Goal: Task Accomplishment & Management: Use online tool/utility

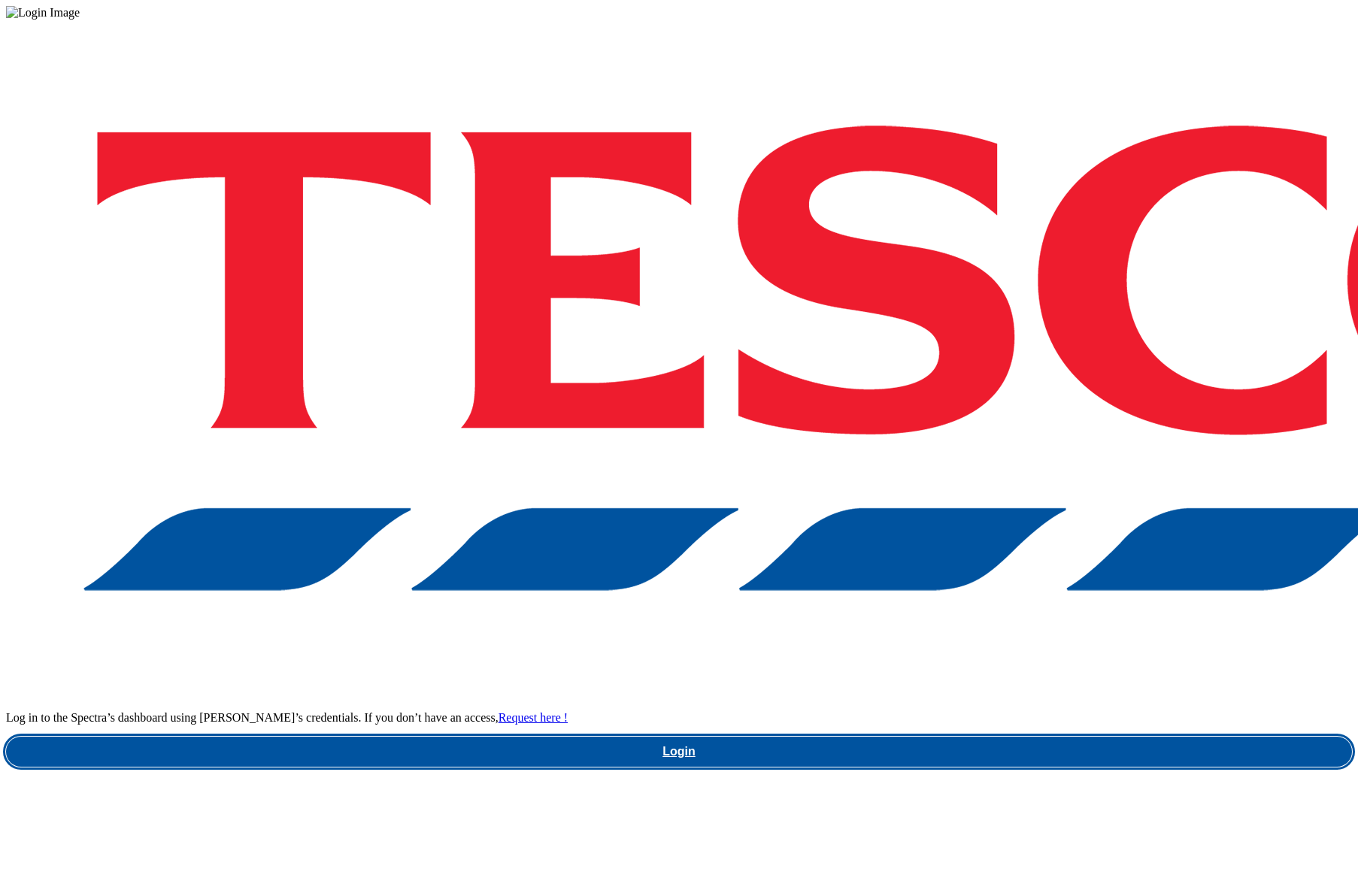
click at [1021, 737] on link "Login" at bounding box center [679, 752] width 1346 height 30
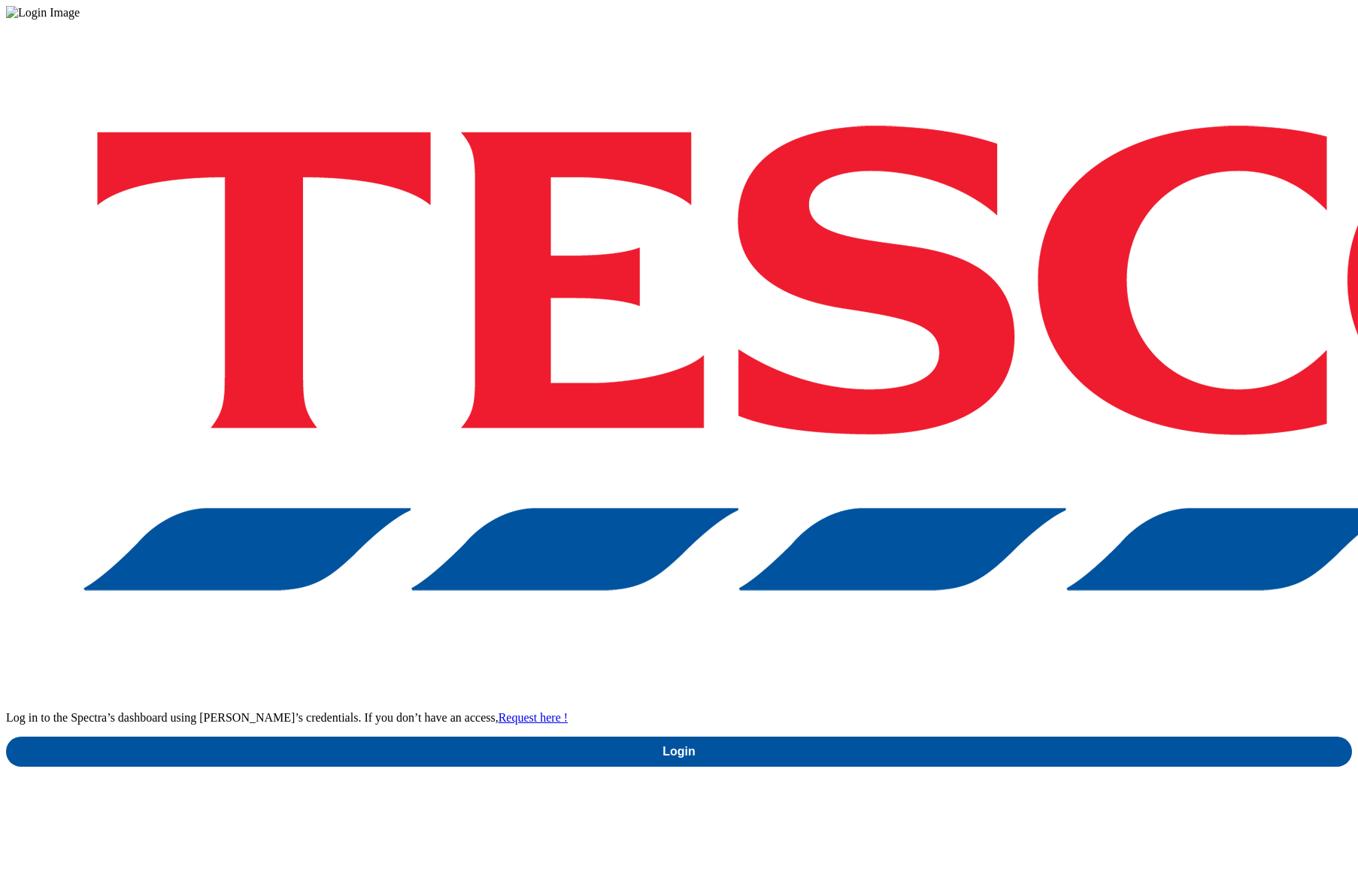
click at [919, 472] on div "Log in to the Spectra’s dashboard using Tesco’s credentials. If you don’t have …" at bounding box center [679, 394] width 1346 height 747
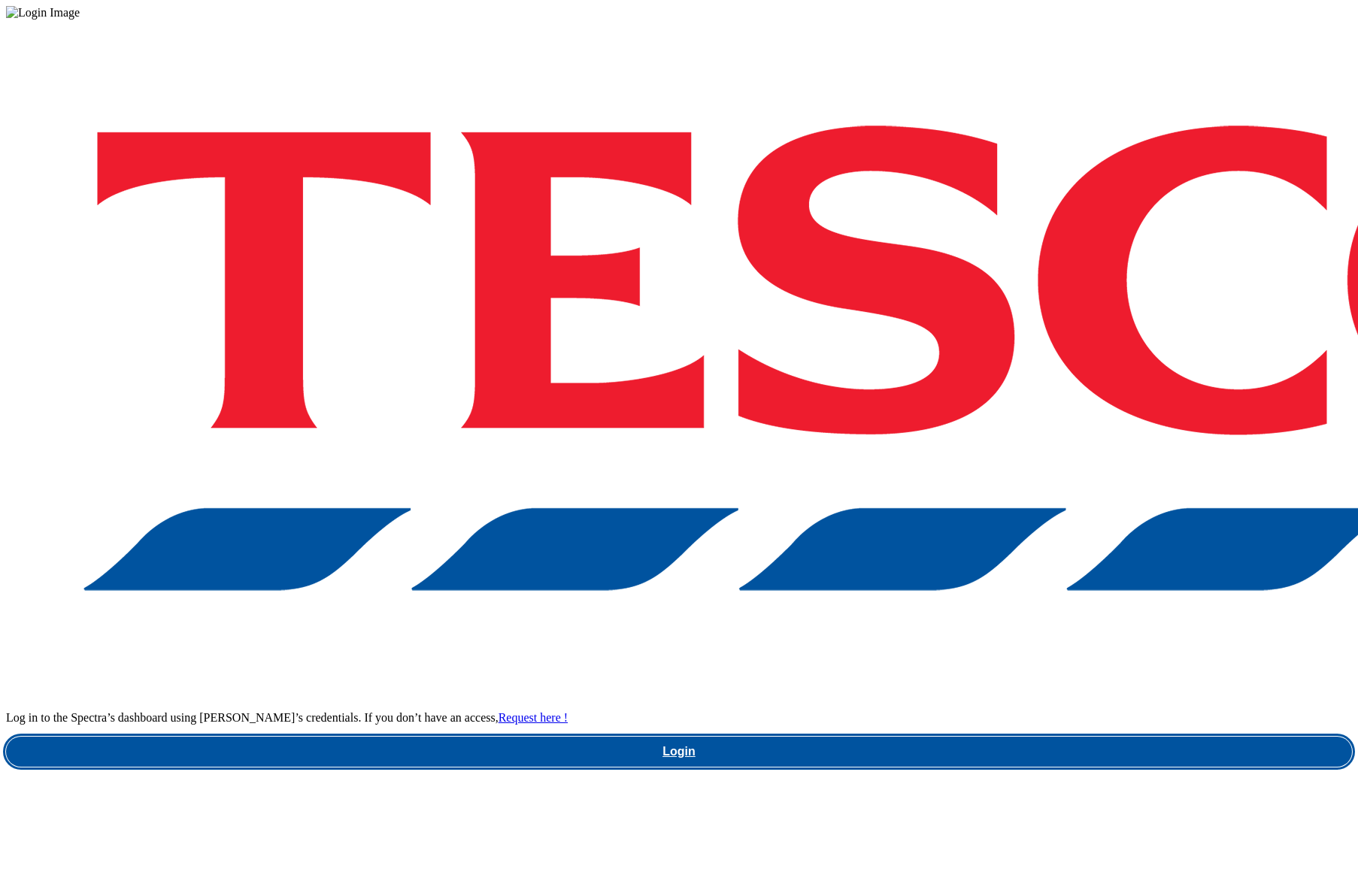
click at [975, 737] on link "Login" at bounding box center [679, 752] width 1346 height 30
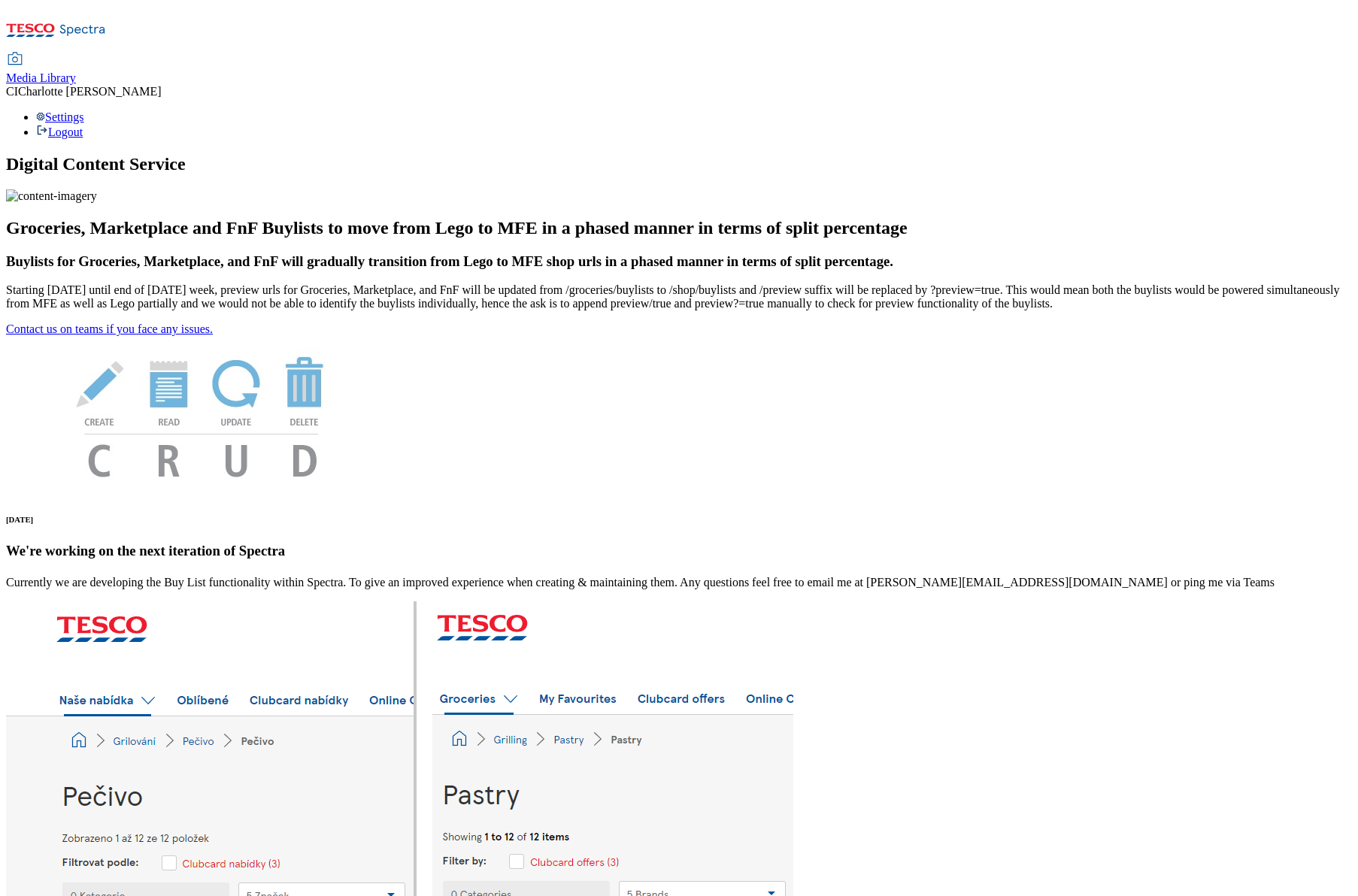
click at [76, 71] on span "Media Library" at bounding box center [41, 77] width 70 height 12
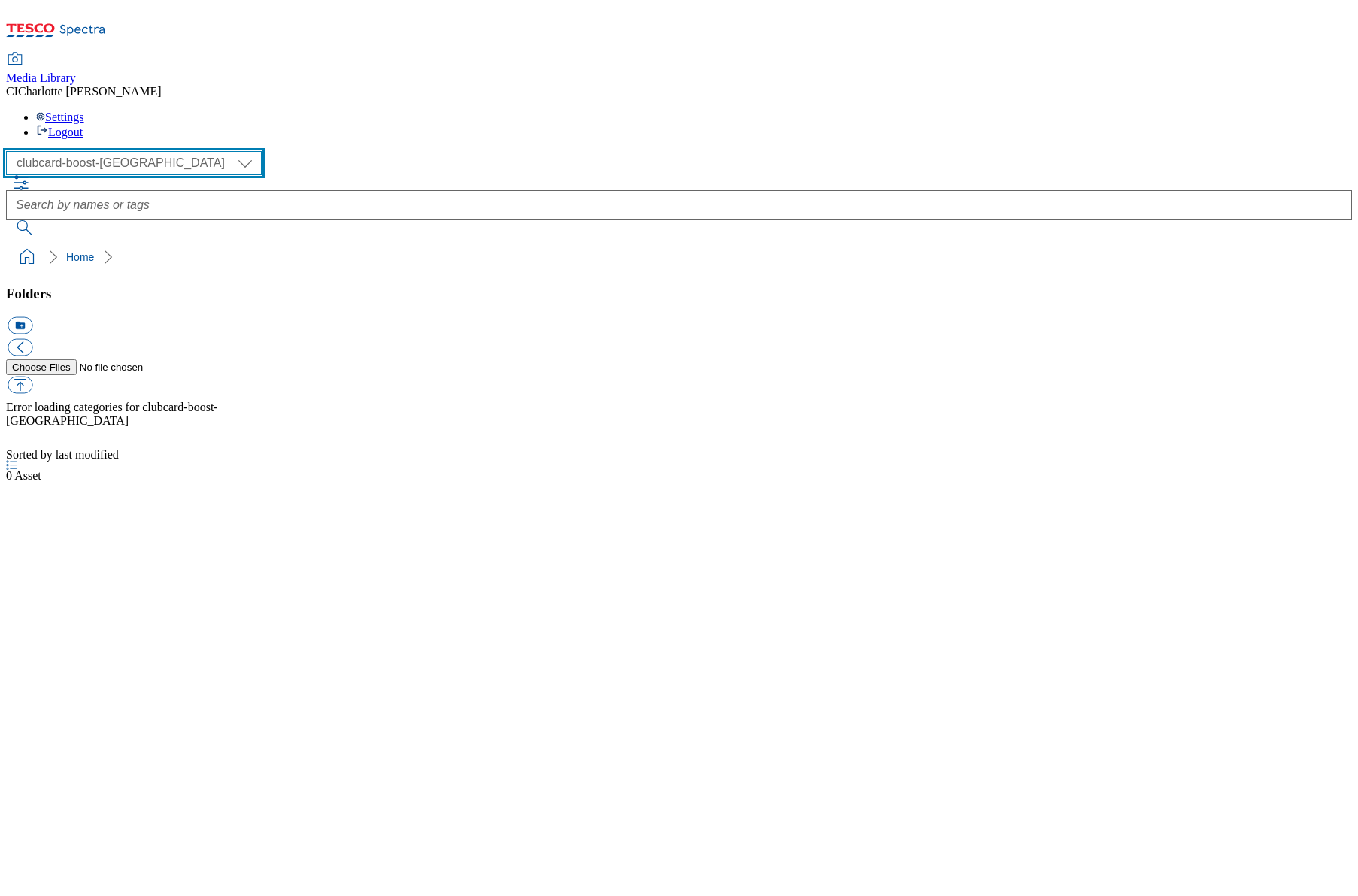
click at [136, 151] on select "Clubcard Boost UK Clubcard Marketing Clubcard ROI clubcard-boost-uk Dotcom [GEO…" at bounding box center [134, 163] width 256 height 24
select select "flare-ghs-mktg"
click at [11, 151] on select "Clubcard Boost UK Clubcard Marketing Clubcard ROI clubcard-boost-uk Dotcom [GEO…" at bounding box center [134, 163] width 256 height 24
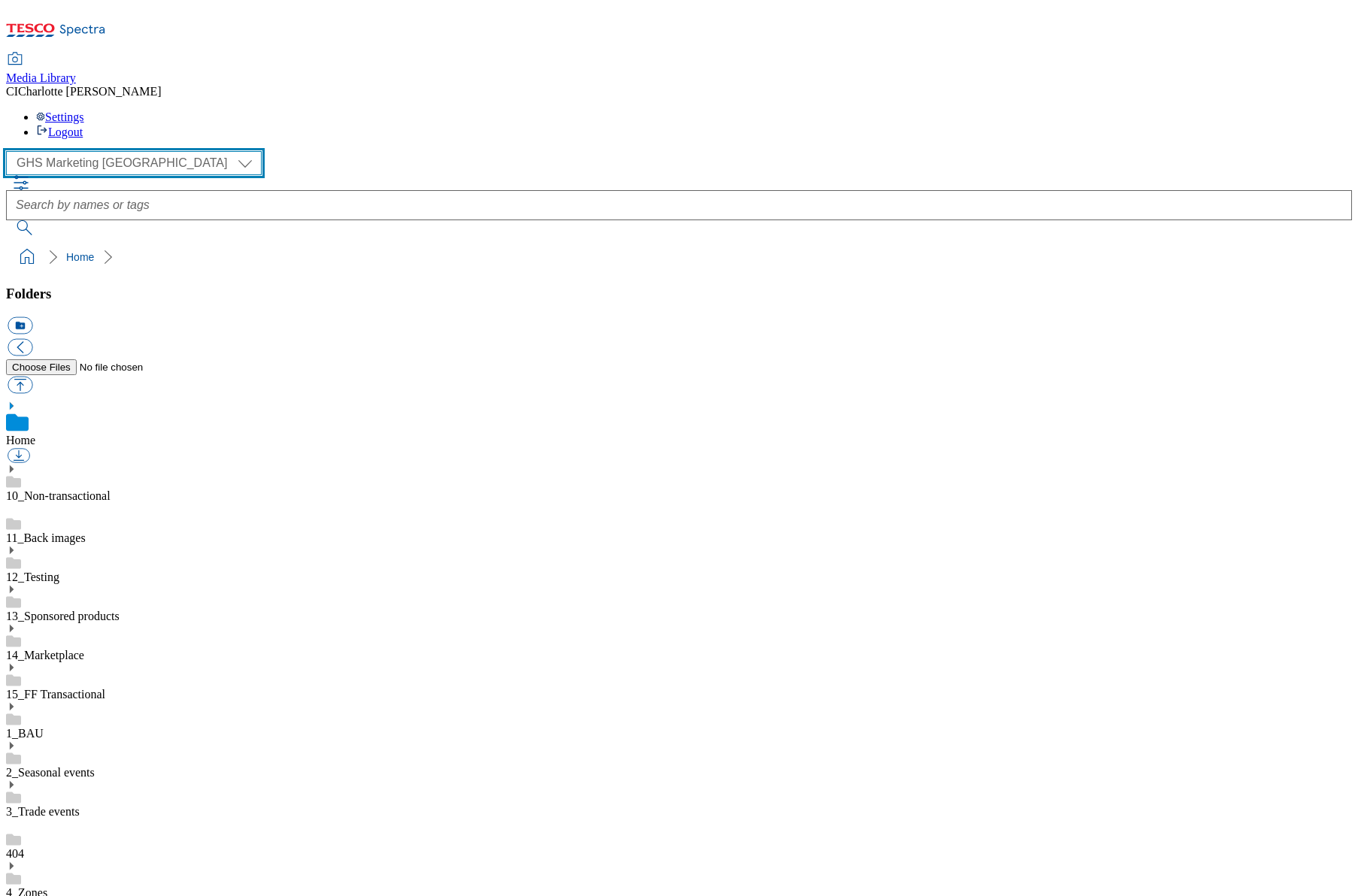
scroll to position [664, 0]
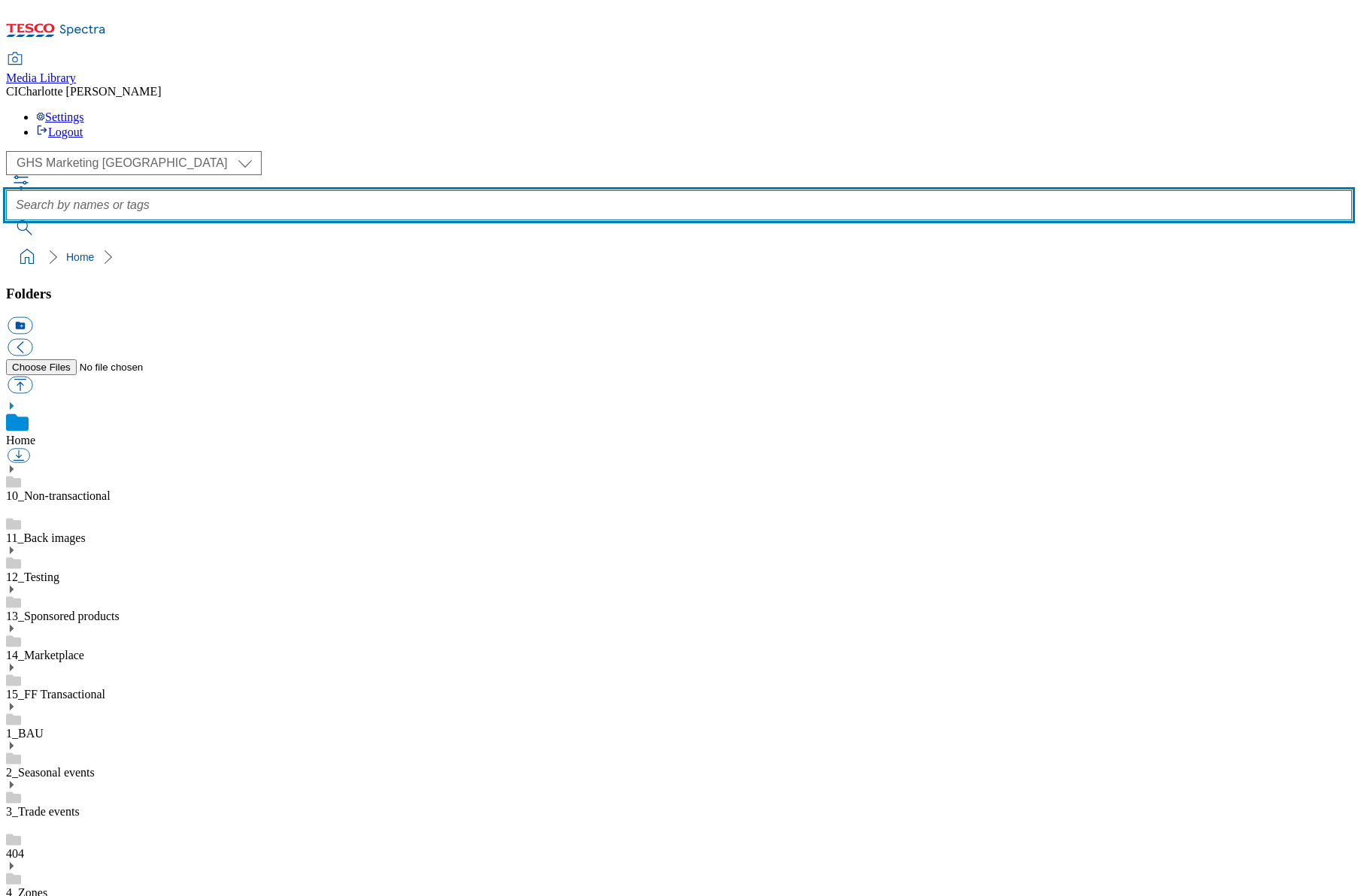
click at [525, 190] on input "text" at bounding box center [679, 205] width 1346 height 30
paste input "2526-[PERSON_NAME]-Thumb-Furniture"
type input "2526-[PERSON_NAME]-Thumb-Furniture"
click at [6, 220] on button "submit" at bounding box center [25, 228] width 39 height 15
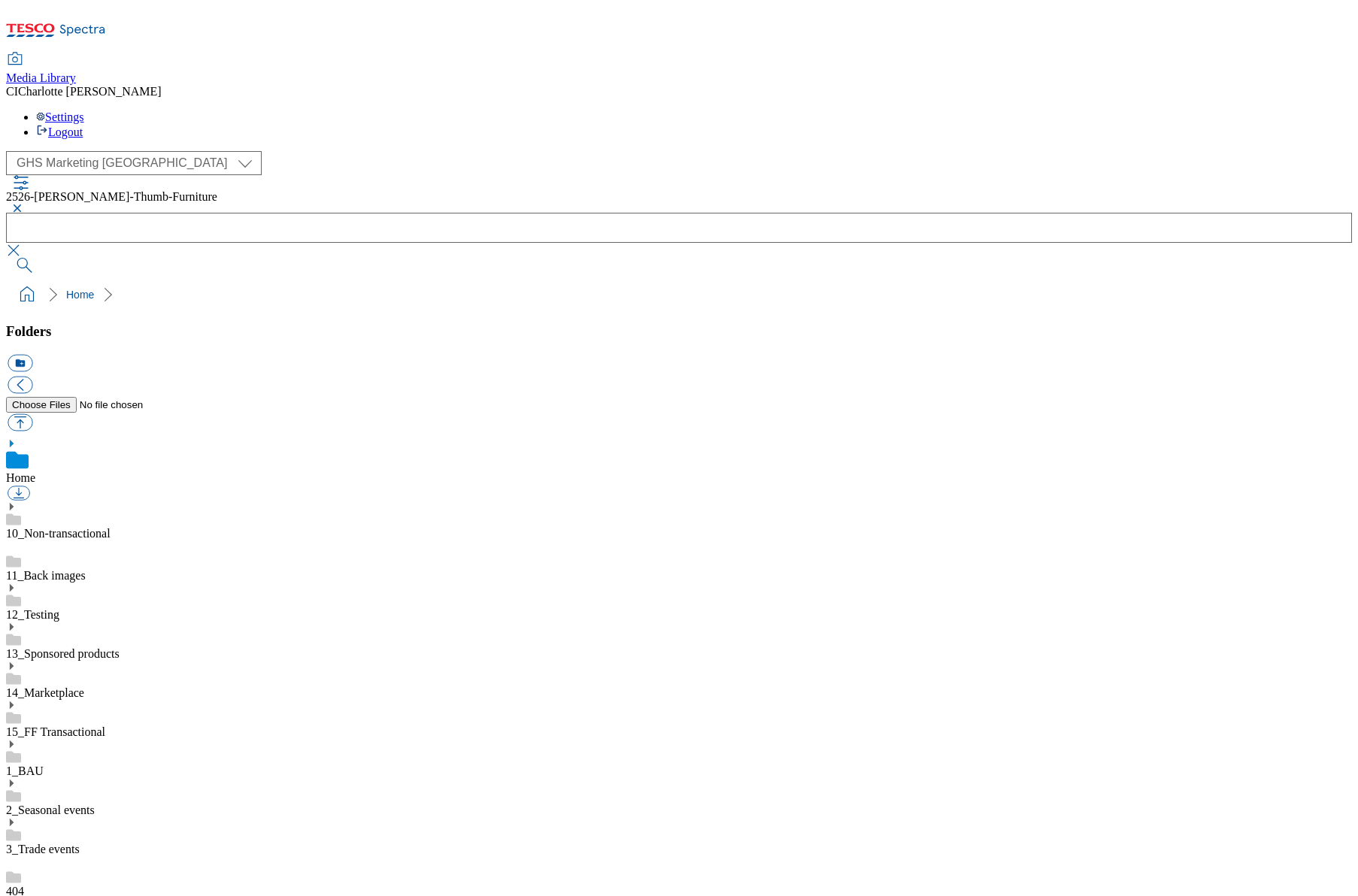
click at [151, 151] on div "( optional ) Clubcard Boost UK Clubcard Marketing Clubcard ROI clubcard-boost-u…" at bounding box center [679, 163] width 1346 height 24
click at [118, 151] on div "( optional ) Clubcard Boost UK Clubcard Marketing Clubcard ROI clubcard-boost-u…" at bounding box center [679, 163] width 1346 height 24
click at [119, 151] on select "Clubcard Boost UK Clubcard Marketing Clubcard ROI clubcard-boost-uk Dotcom [GEO…" at bounding box center [134, 163] width 256 height 24
click at [84, 686] on link "14_Marketplace" at bounding box center [45, 692] width 78 height 12
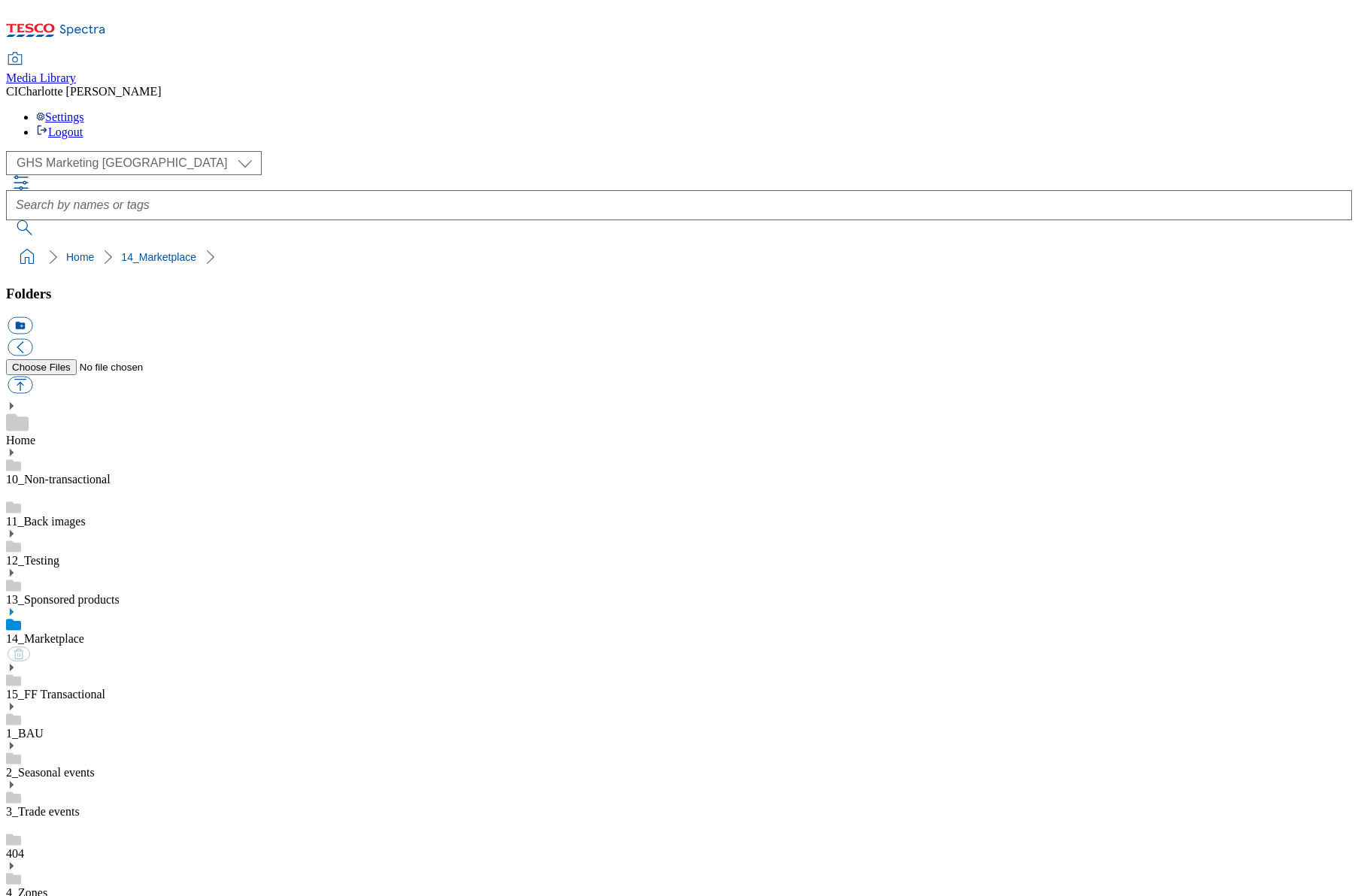
click at [17, 606] on icon at bounding box center [11, 611] width 11 height 11
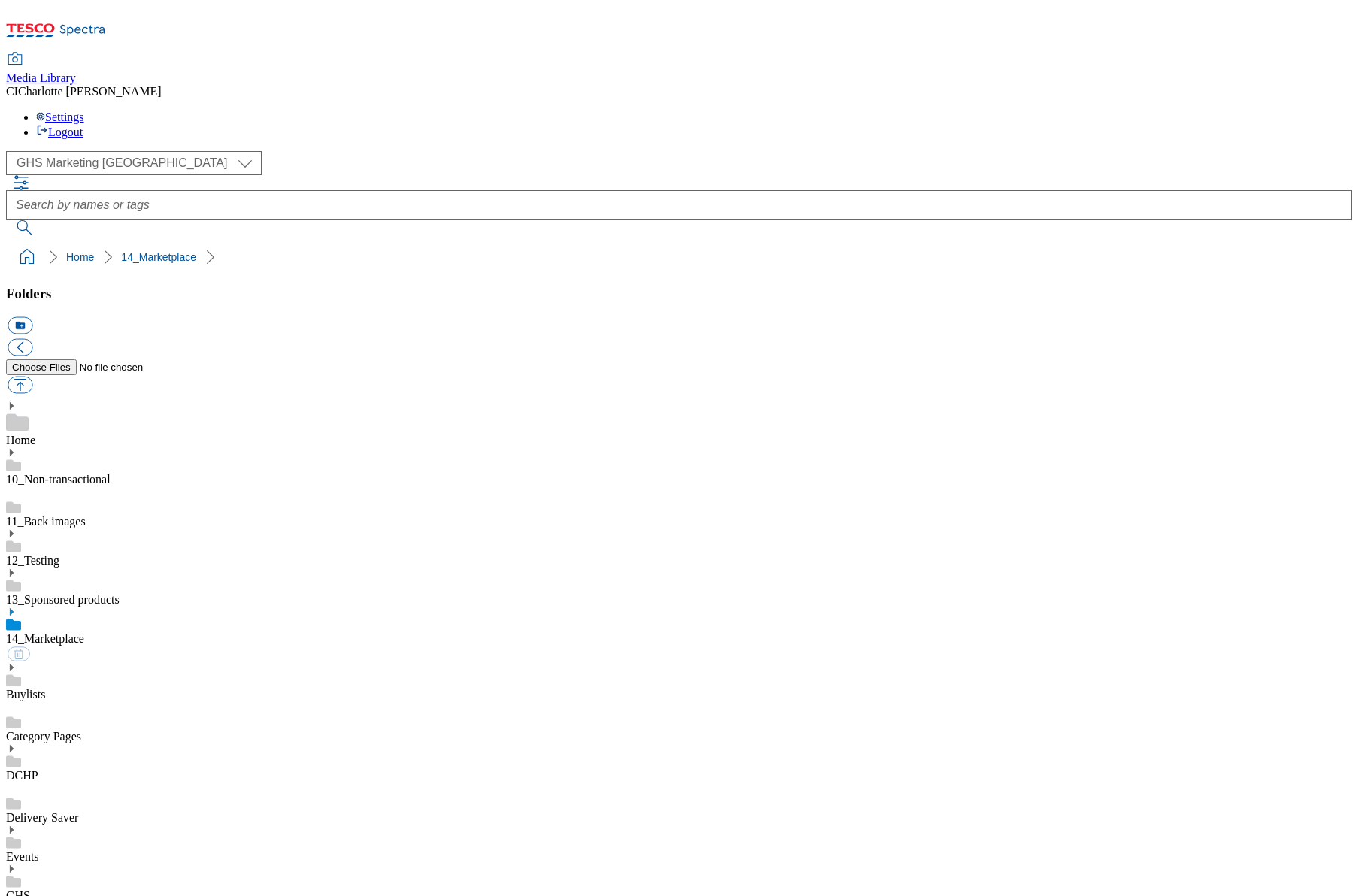
scroll to position [530, 0]
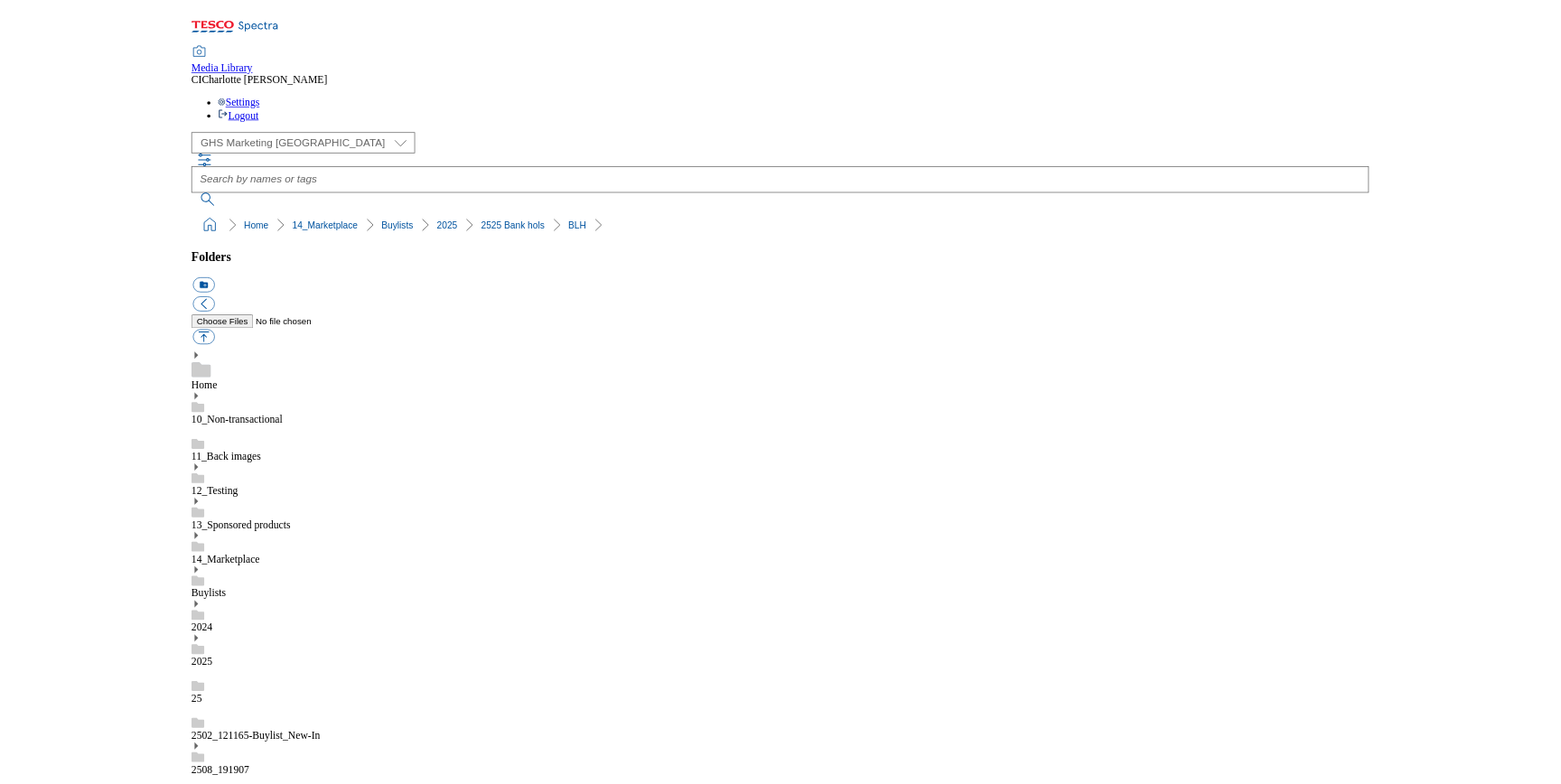
scroll to position [452, 0]
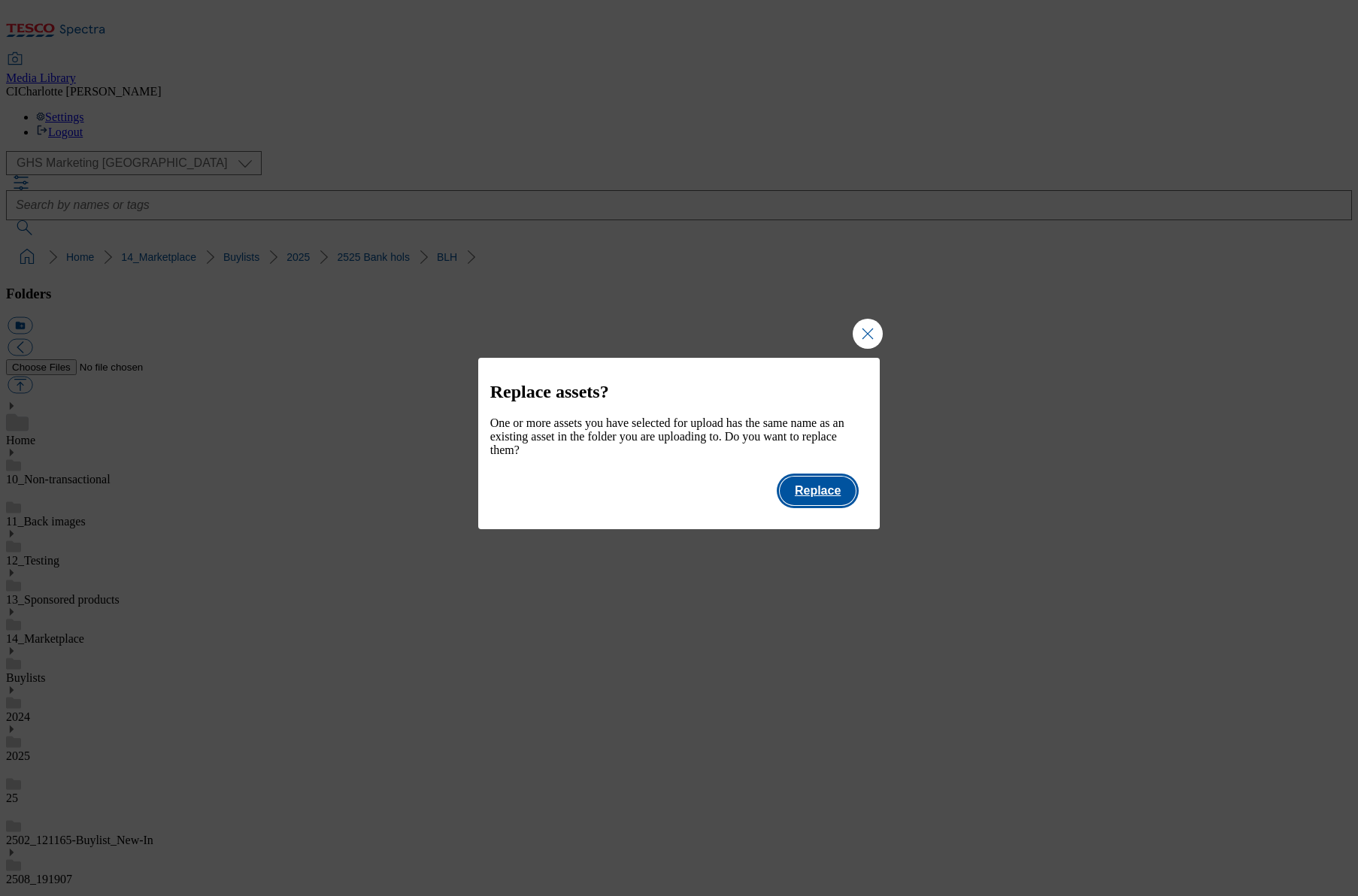
click at [822, 505] on button "Replace" at bounding box center [817, 491] width 76 height 28
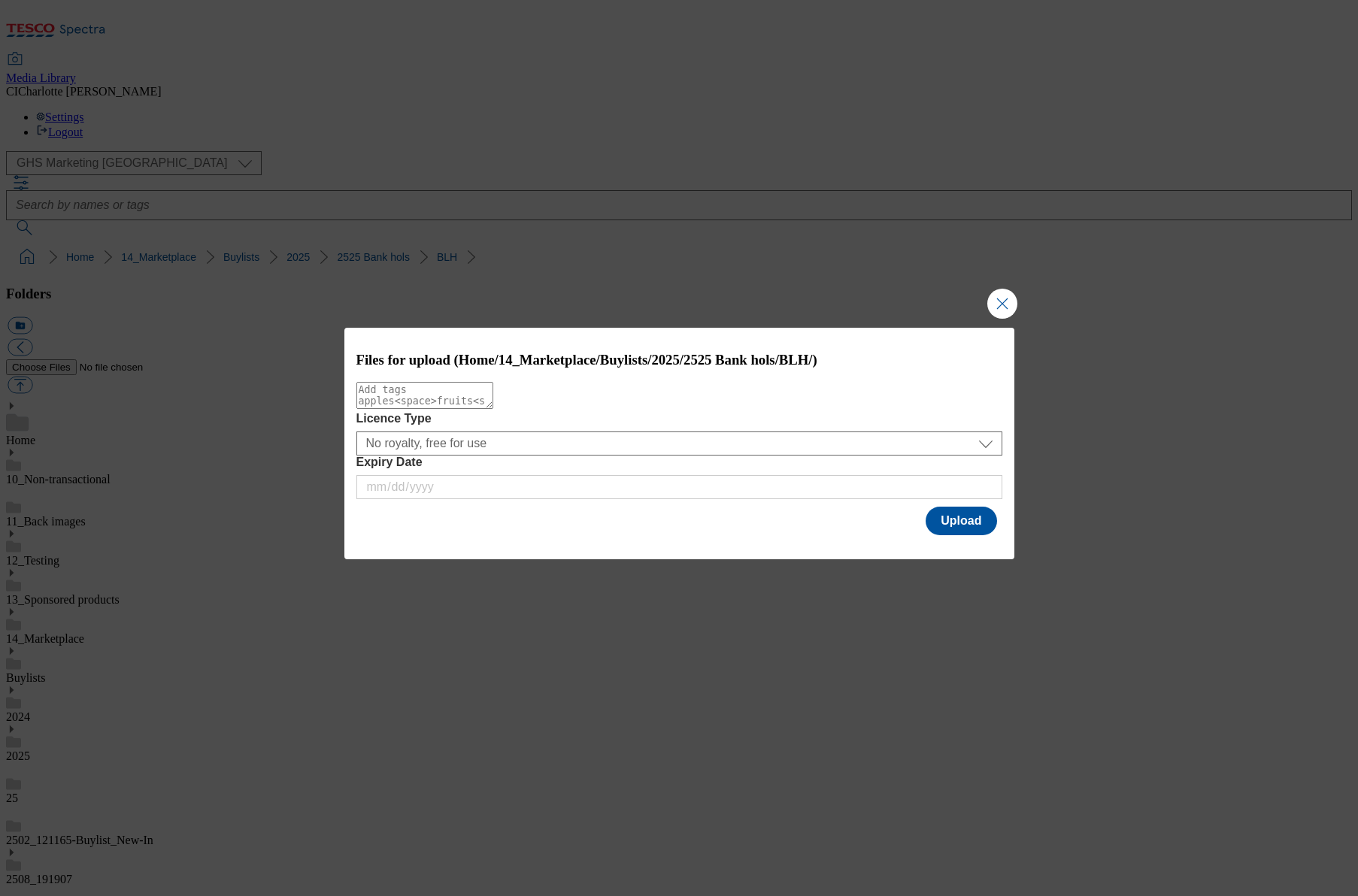
click at [998, 538] on div "Files for upload (Home/14_Marketplace/Buylists/2025/2525 Bank hols/BLH/) Licenc…" at bounding box center [679, 433] width 669 height 211
click at [962, 530] on button "Upload" at bounding box center [960, 521] width 71 height 28
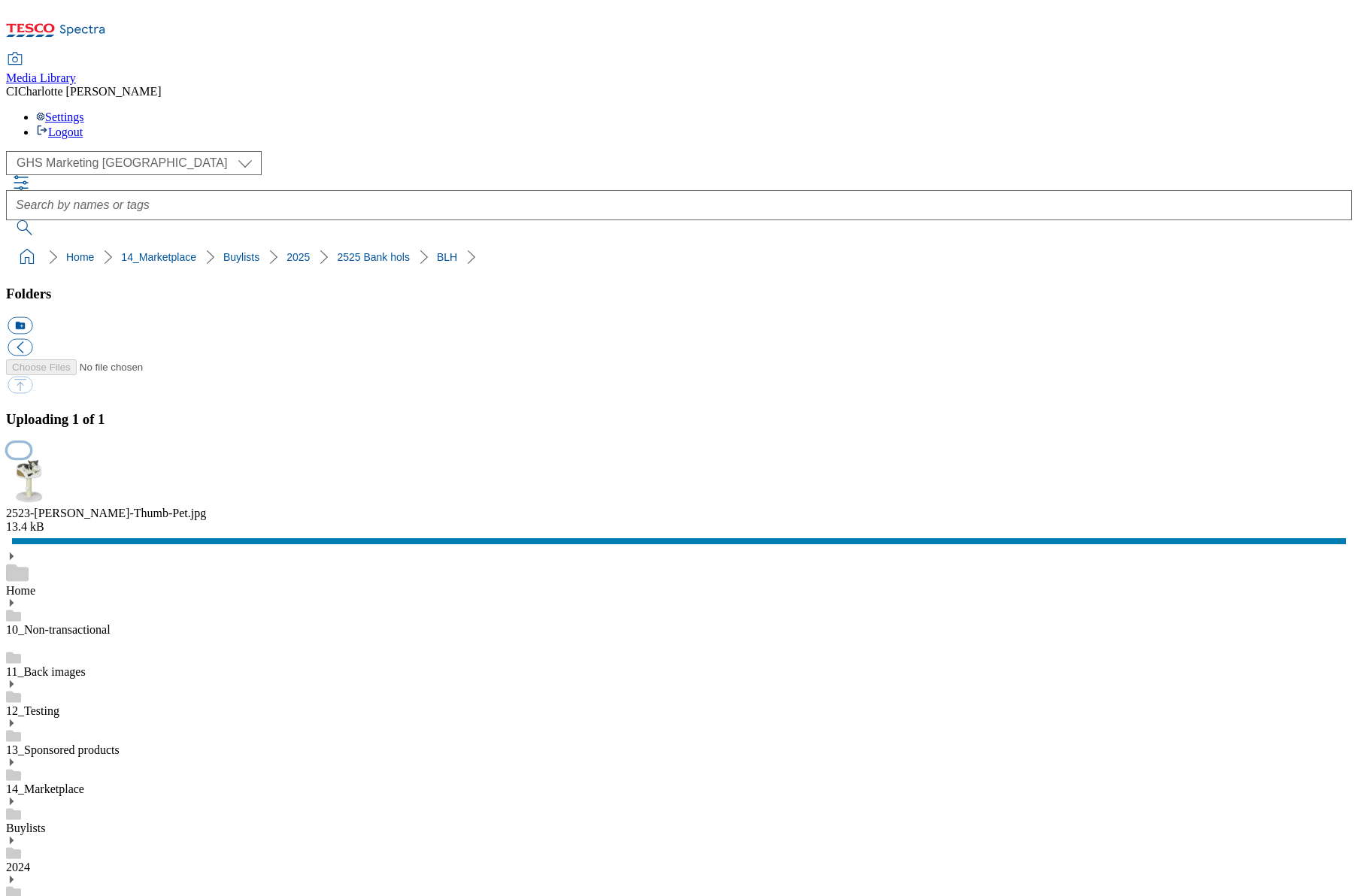
click at [1343, 458] on div at bounding box center [679, 450] width 1346 height 17
